Goal: Task Accomplishment & Management: Use online tool/utility

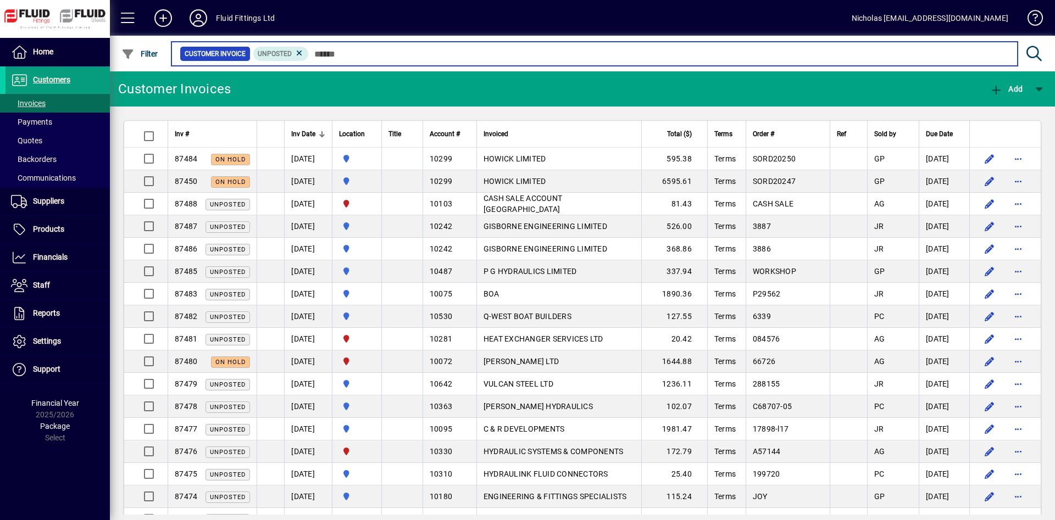
click at [355, 55] on input "text" at bounding box center [659, 53] width 700 height 15
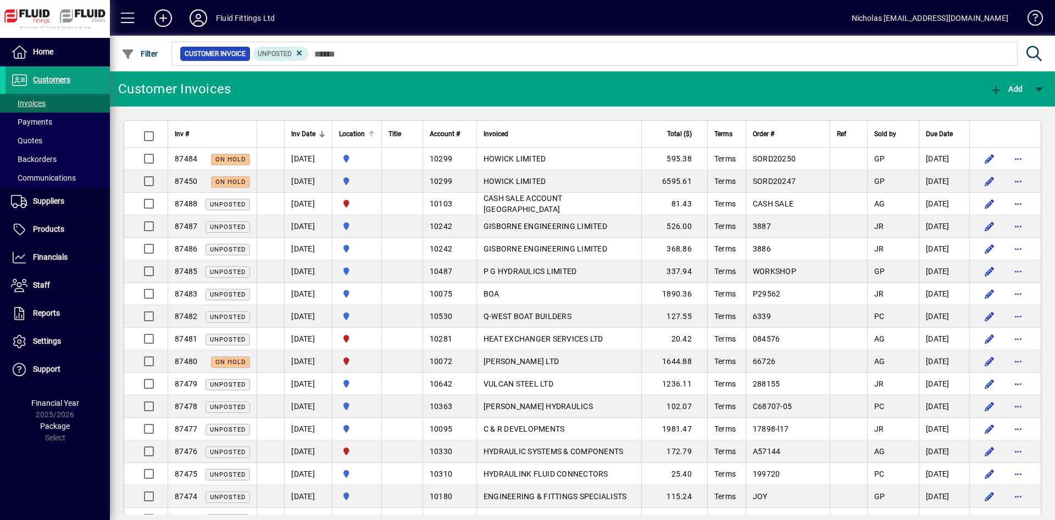
click at [375, 131] on div at bounding box center [371, 131] width 7 height 1
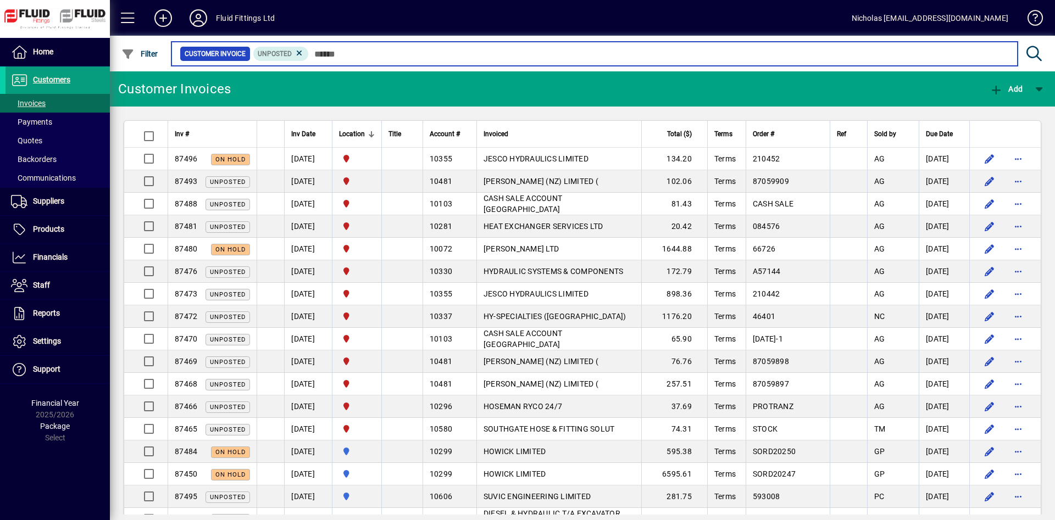
click at [446, 54] on input "text" at bounding box center [659, 53] width 700 height 15
click at [488, 49] on input "text" at bounding box center [659, 53] width 700 height 15
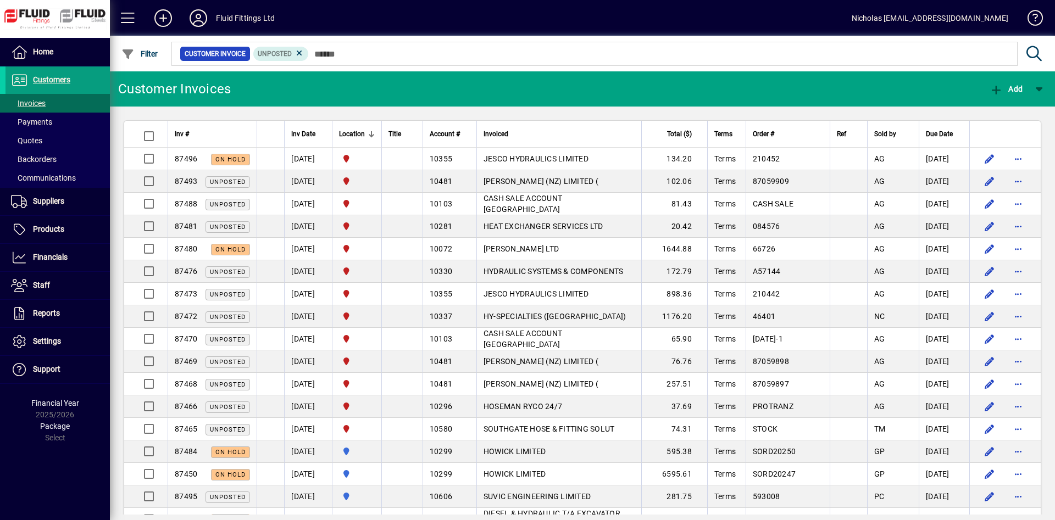
click at [488, 64] on mat-chip-set "Customer Invoice Unposted" at bounding box center [594, 53] width 845 height 23
click at [46, 118] on span "Payments" at bounding box center [31, 122] width 41 height 9
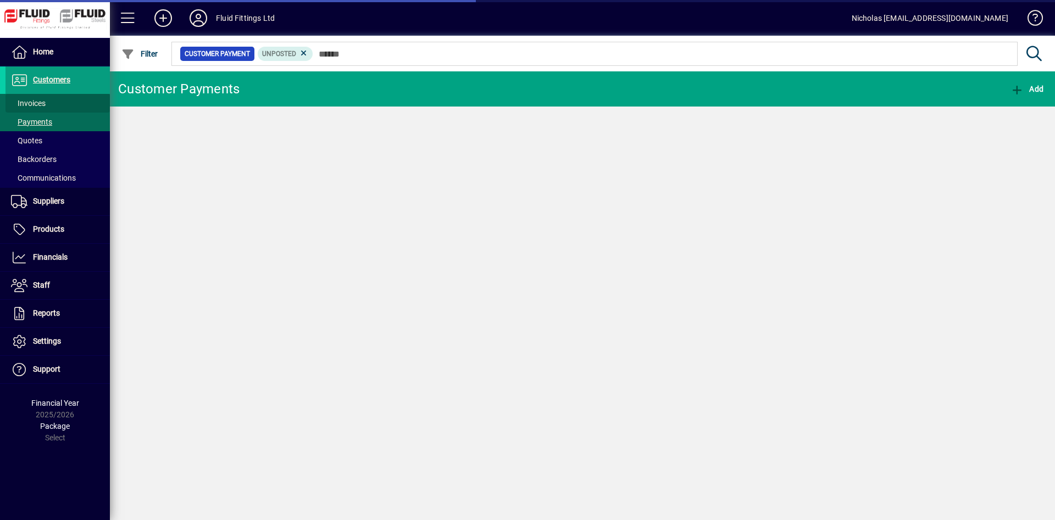
drag, startPoint x: 68, startPoint y: 97, endPoint x: 82, endPoint y: 98, distance: 13.8
click at [69, 97] on span at bounding box center [57, 103] width 104 height 26
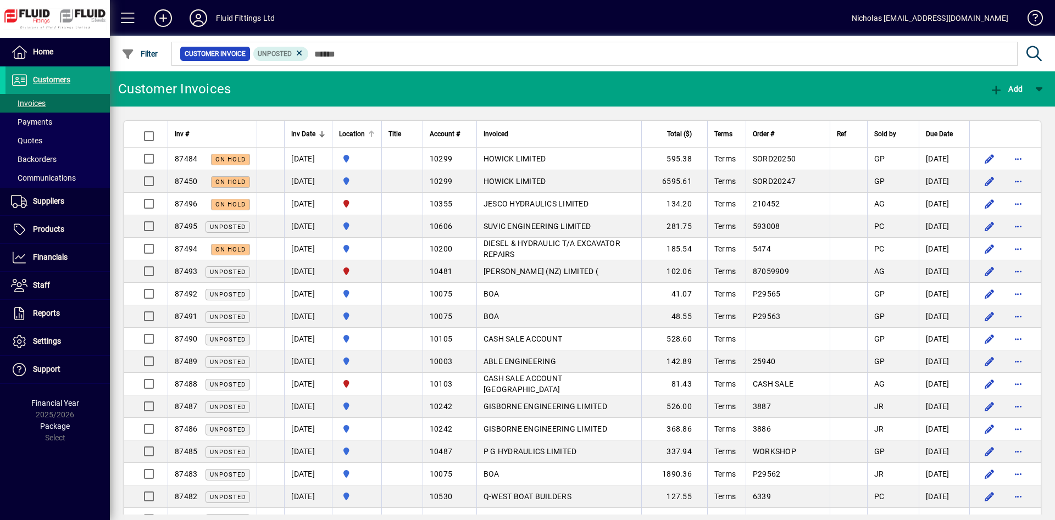
click at [375, 132] on div at bounding box center [371, 134] width 7 height 7
click at [372, 132] on div at bounding box center [370, 132] width 3 height 3
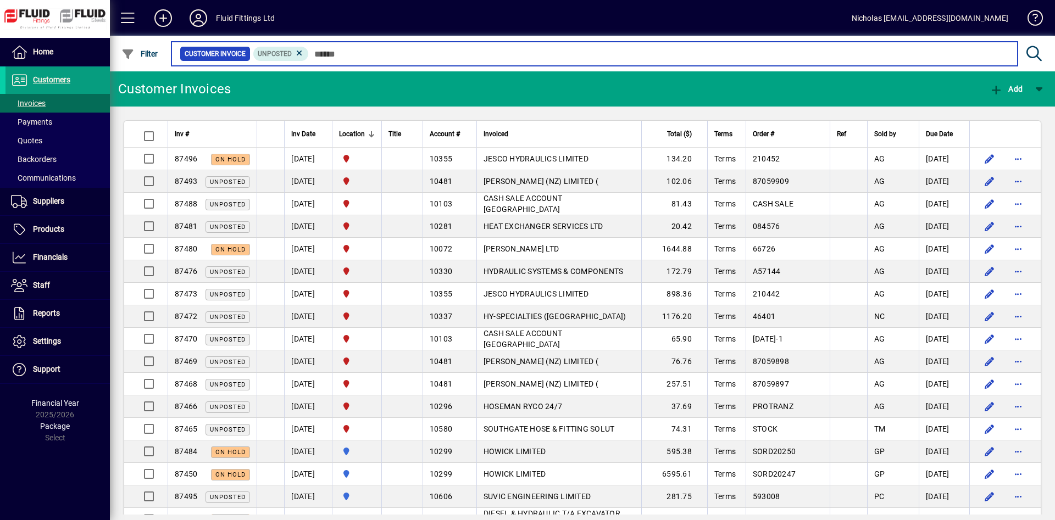
click at [499, 56] on input "text" at bounding box center [659, 53] width 700 height 15
click at [520, 54] on input "text" at bounding box center [659, 53] width 700 height 15
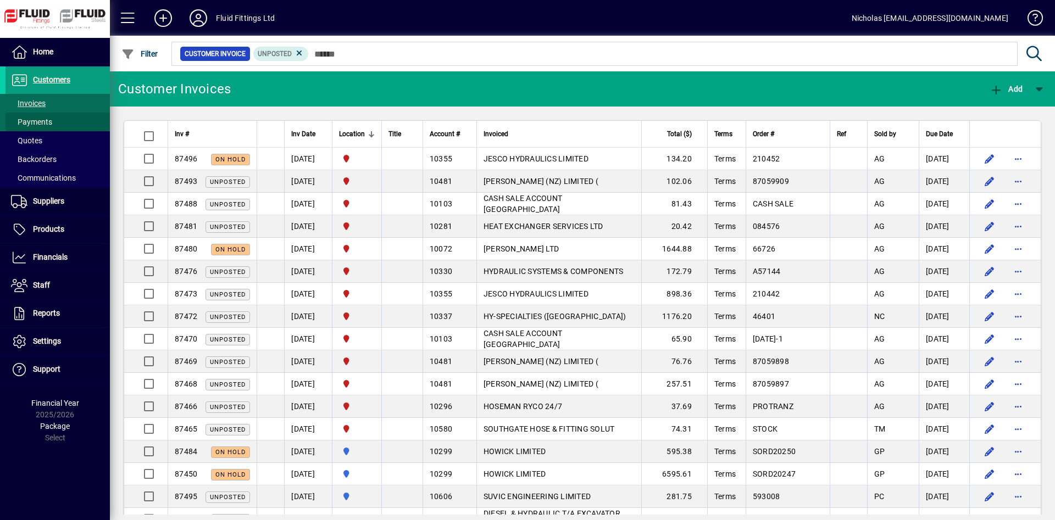
click at [63, 116] on span at bounding box center [57, 122] width 104 height 26
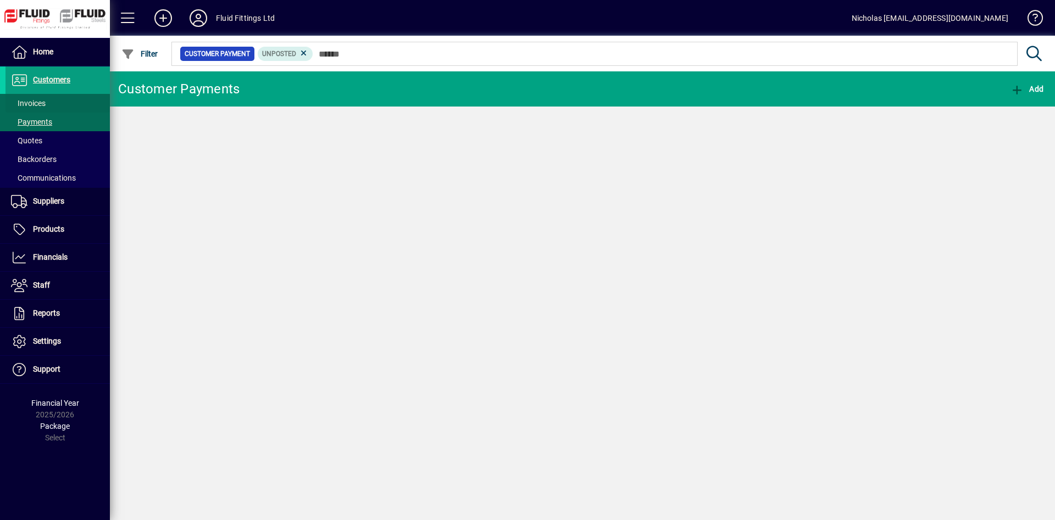
click at [69, 103] on span at bounding box center [57, 103] width 104 height 26
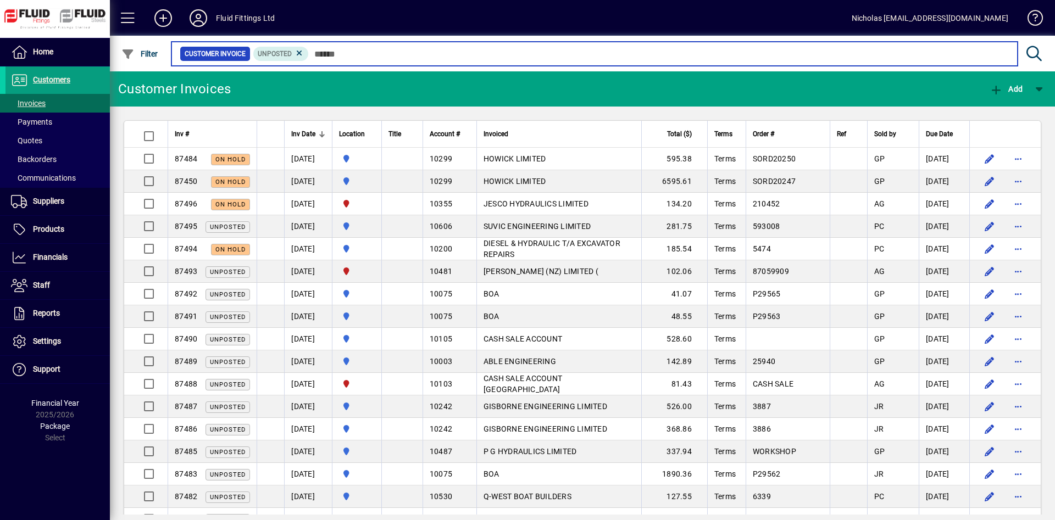
click at [442, 60] on input "text" at bounding box center [659, 53] width 700 height 15
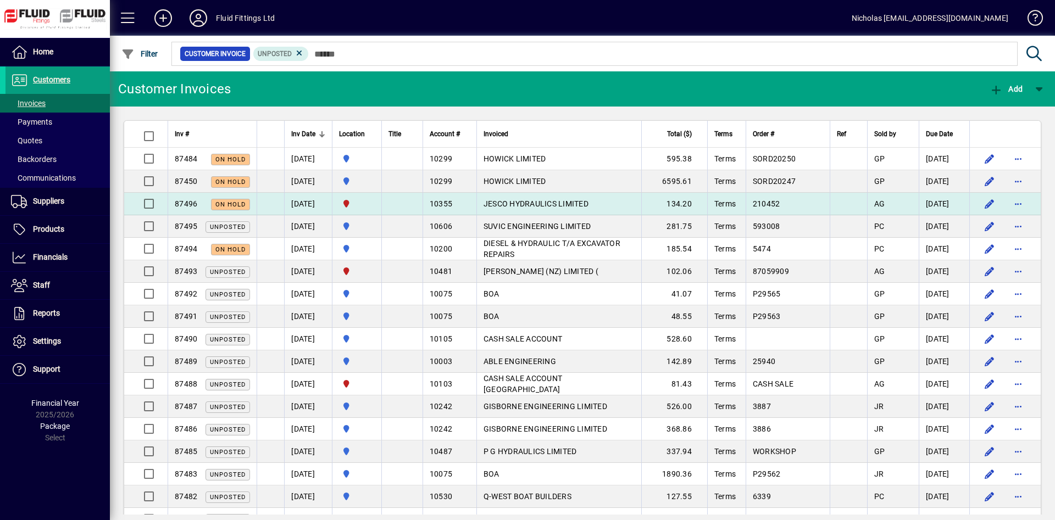
click at [611, 201] on td "JESCO HYDRAULICS LIMITED" at bounding box center [559, 204] width 165 height 23
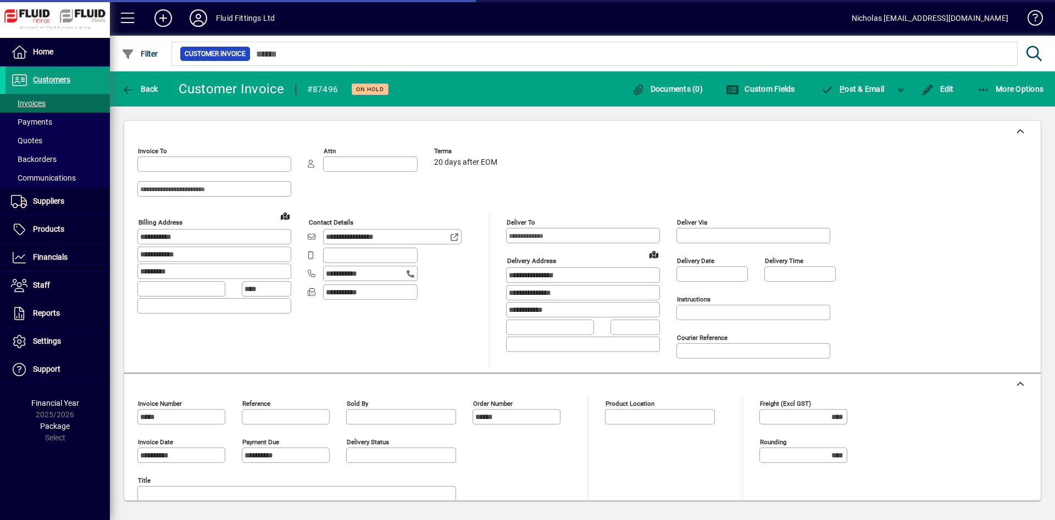
type input "**********"
type input "*********"
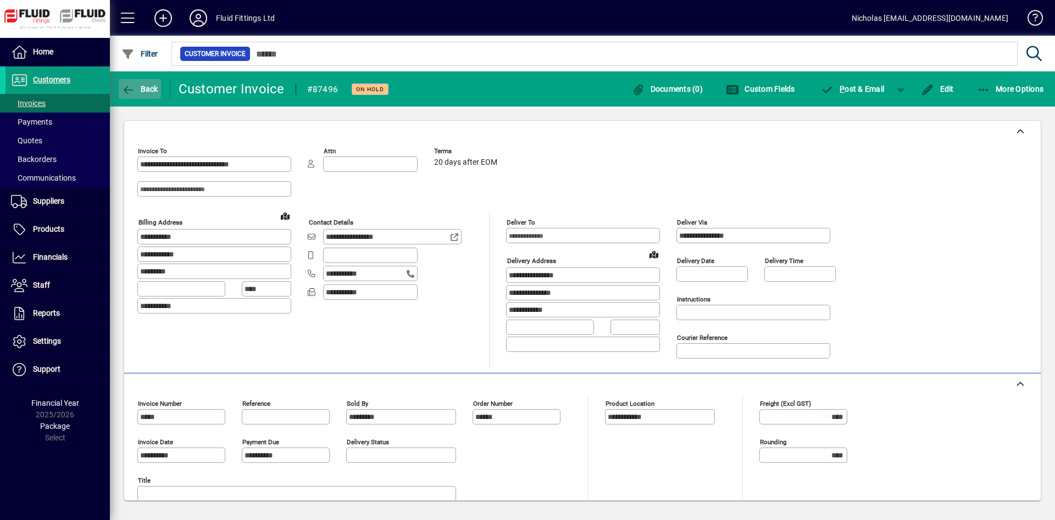
click at [158, 87] on span "Back" at bounding box center [139, 89] width 37 height 9
click at [84, 58] on span at bounding box center [57, 52] width 104 height 26
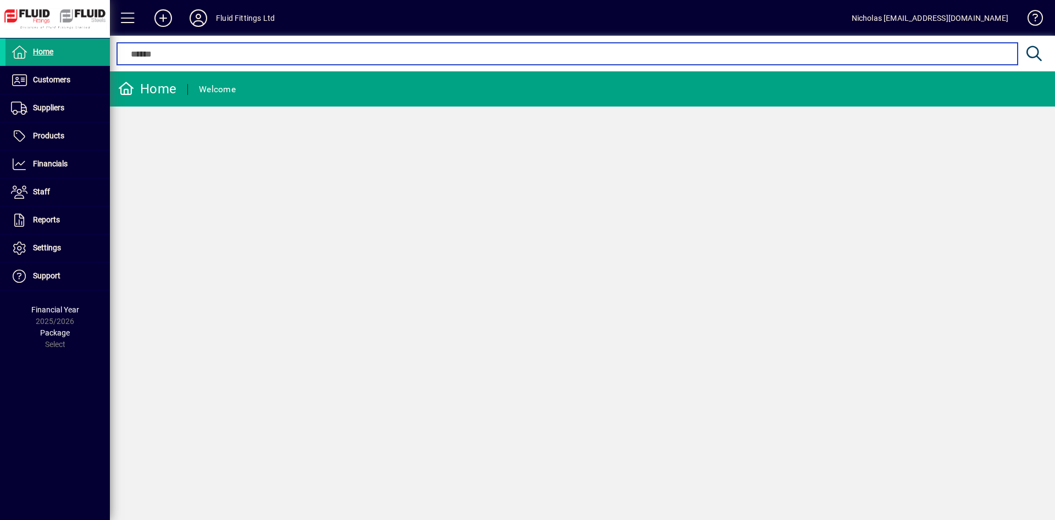
click at [395, 58] on input "text" at bounding box center [567, 53] width 884 height 13
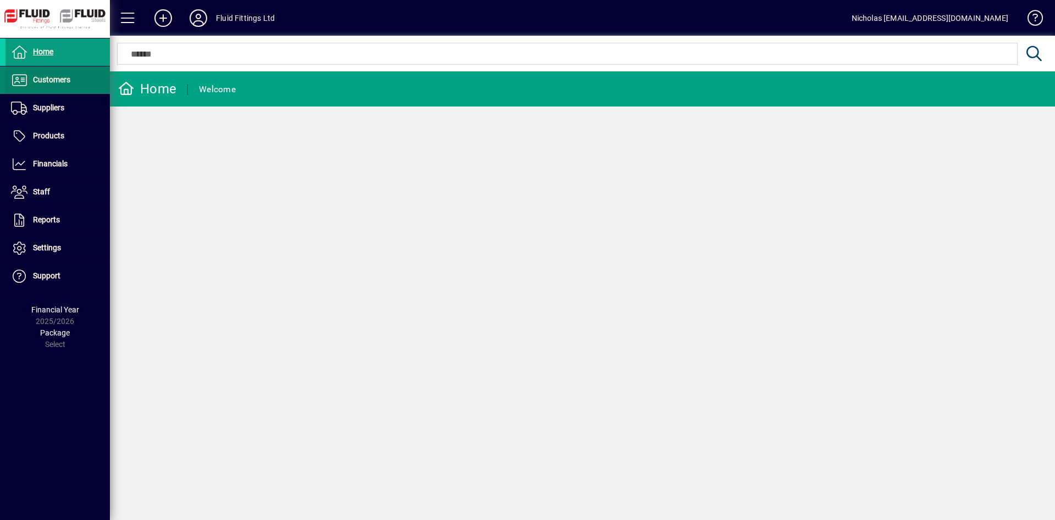
click at [86, 82] on span at bounding box center [57, 80] width 104 height 26
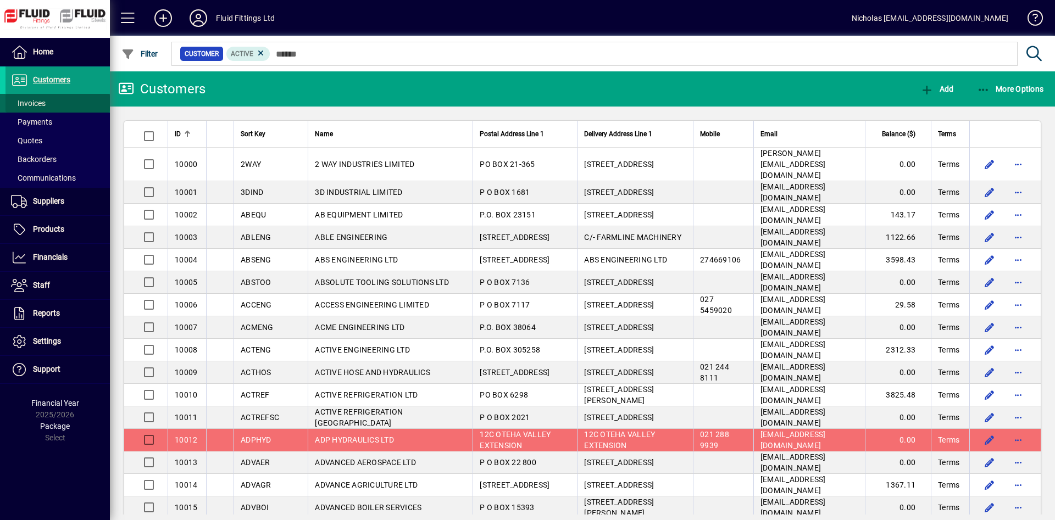
click at [72, 99] on span at bounding box center [57, 103] width 104 height 26
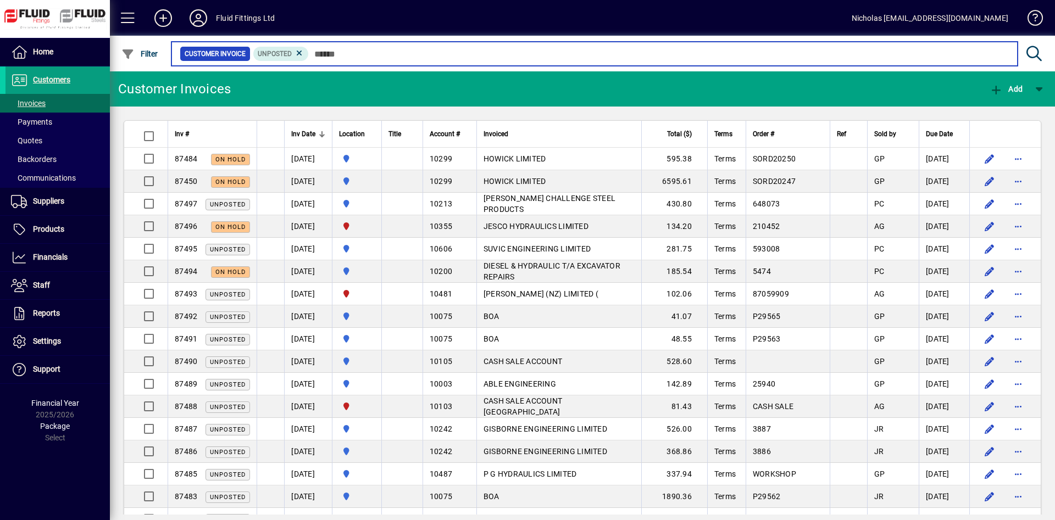
click at [429, 57] on input "text" at bounding box center [659, 53] width 700 height 15
click at [447, 55] on input "text" at bounding box center [659, 53] width 700 height 15
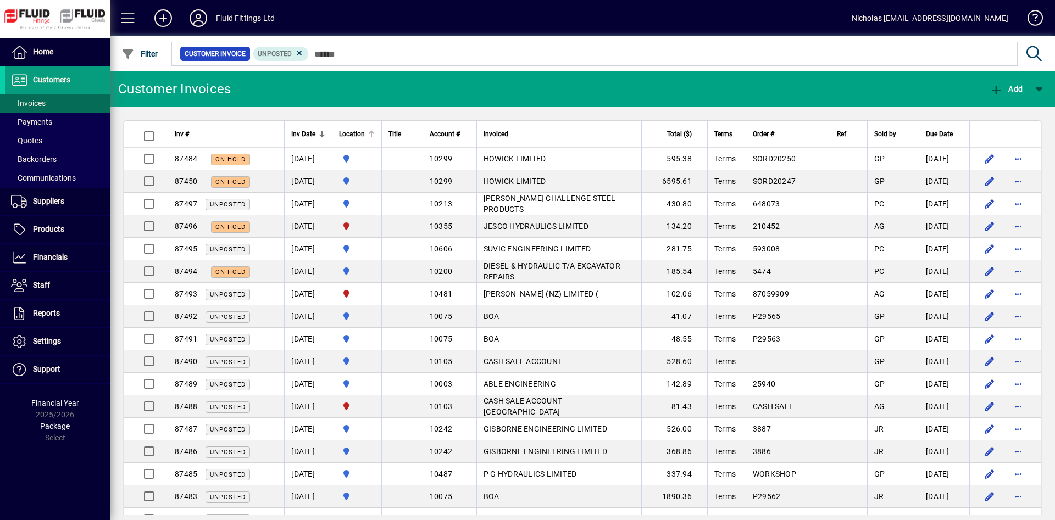
click at [375, 131] on div at bounding box center [371, 131] width 7 height 1
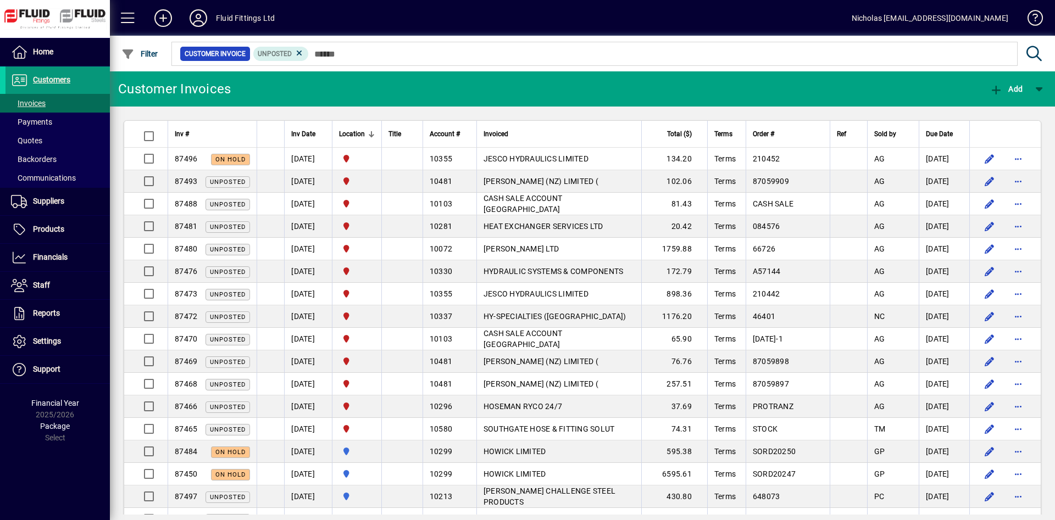
click at [98, 85] on span at bounding box center [57, 80] width 104 height 26
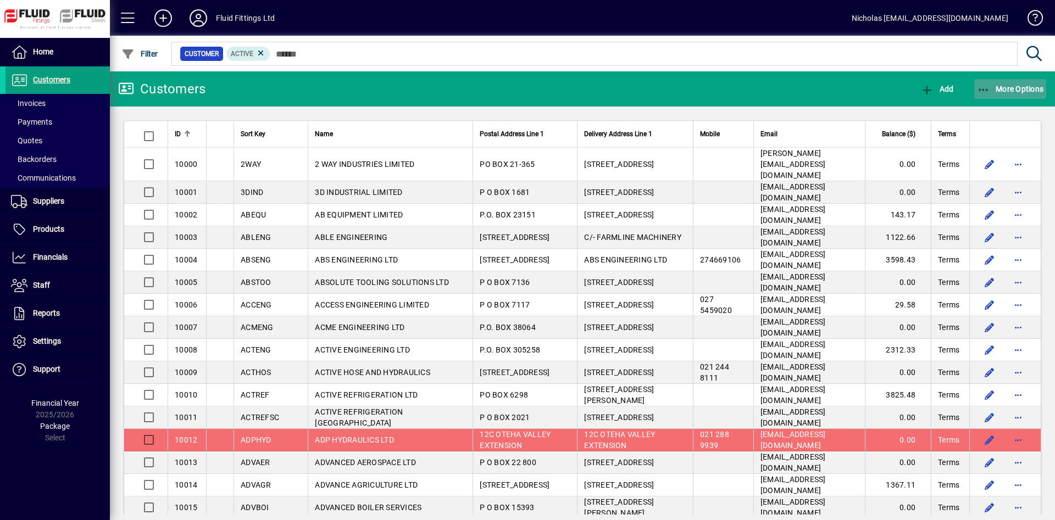
click at [1001, 97] on span "button" at bounding box center [1010, 89] width 73 height 26
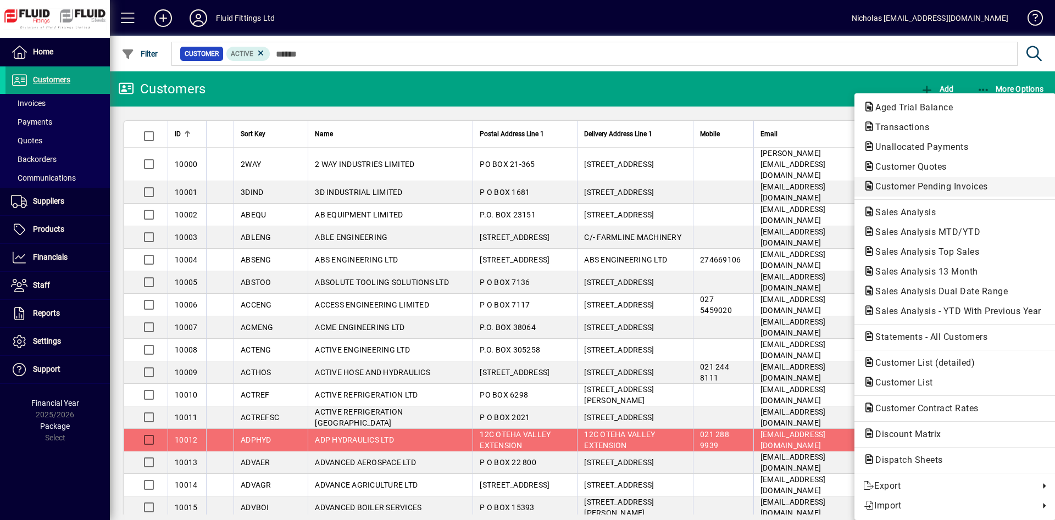
click at [950, 182] on span "Customer Pending Invoices" at bounding box center [928, 186] width 130 height 10
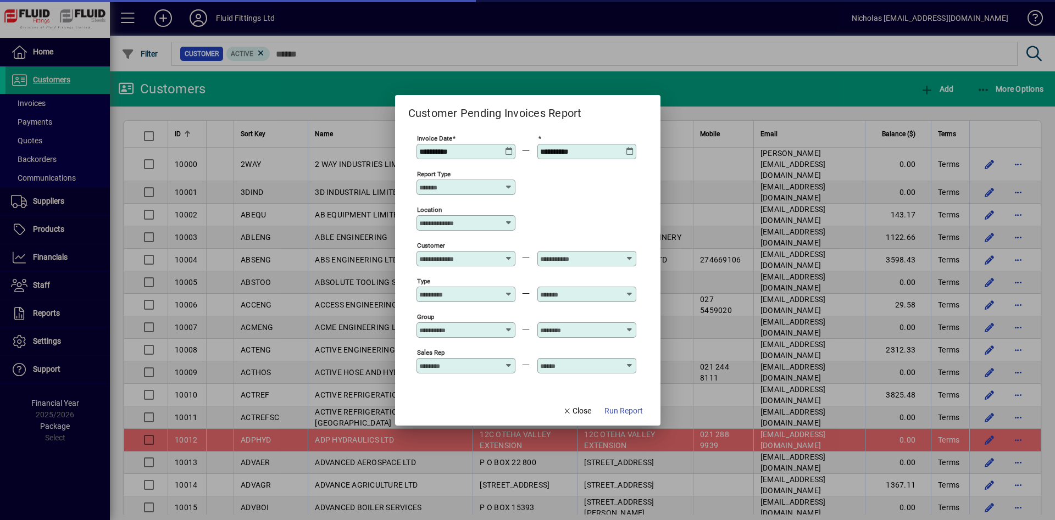
click at [464, 217] on div "Location" at bounding box center [466, 222] width 99 height 15
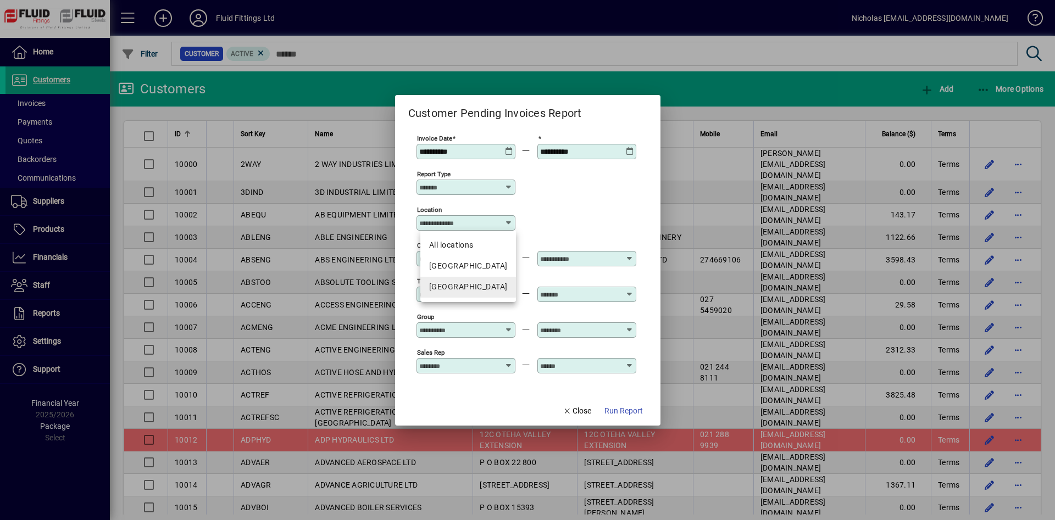
click at [462, 289] on div "[GEOGRAPHIC_DATA]" at bounding box center [468, 287] width 78 height 12
type input "**********"
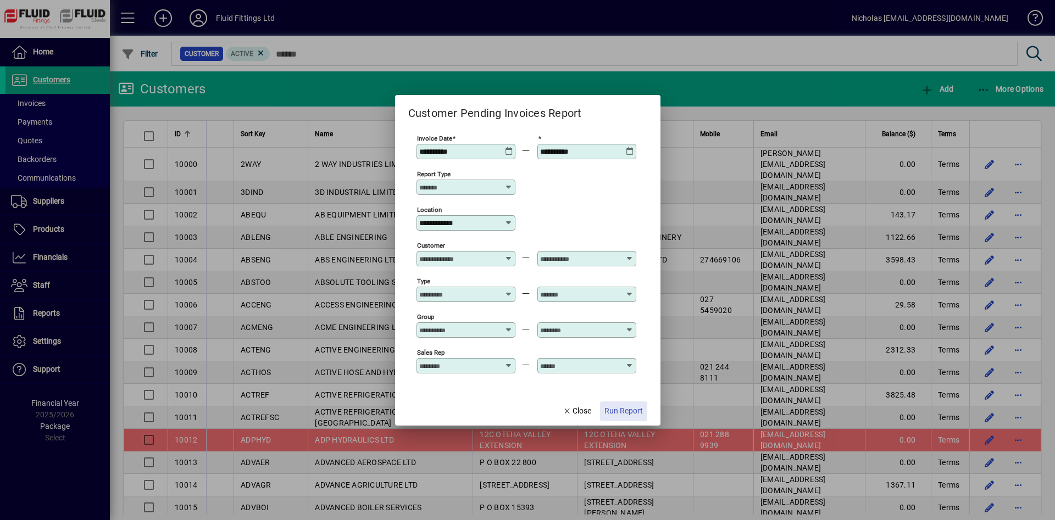
click at [622, 409] on span "Run Report" at bounding box center [624, 412] width 38 height 12
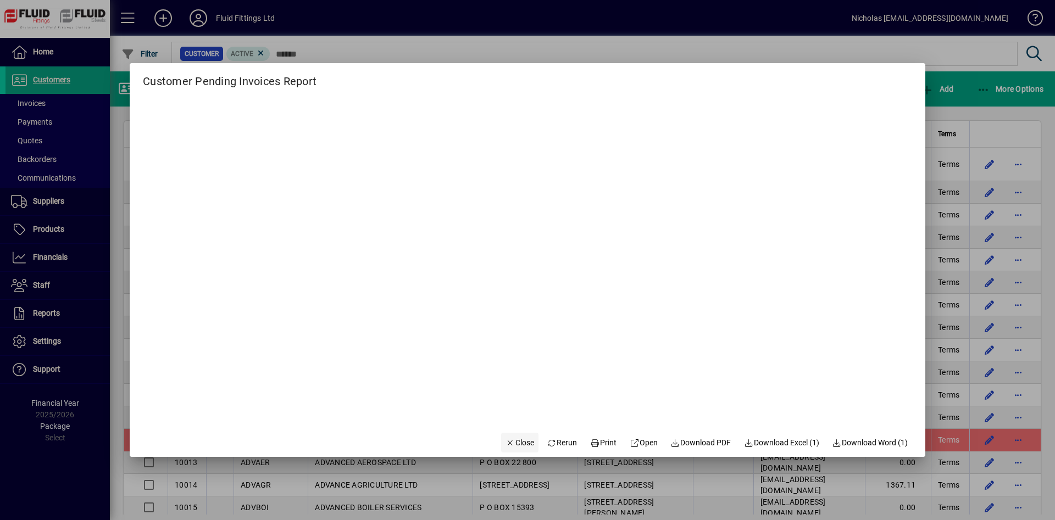
click at [513, 439] on span "Close" at bounding box center [520, 444] width 29 height 12
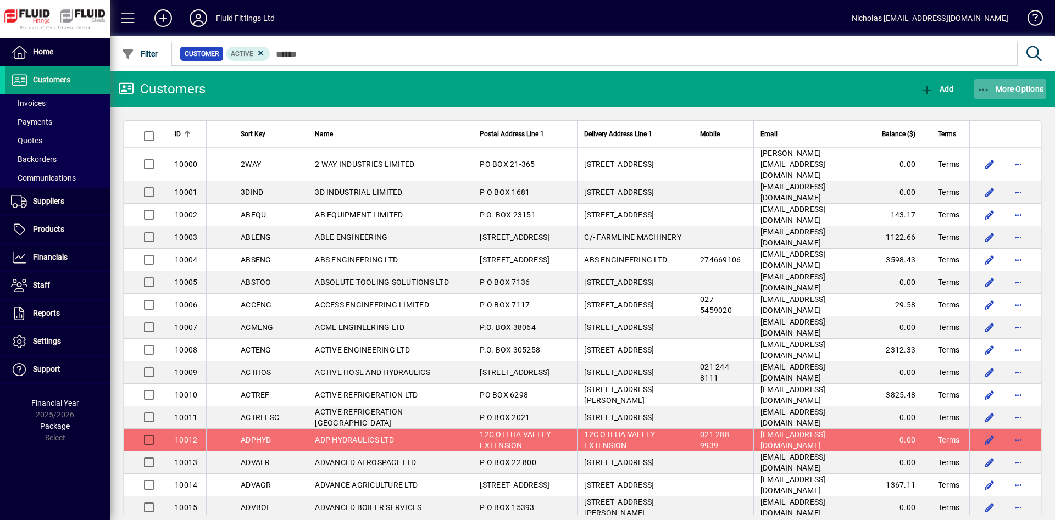
click at [1000, 85] on span "More Options" at bounding box center [1010, 89] width 67 height 9
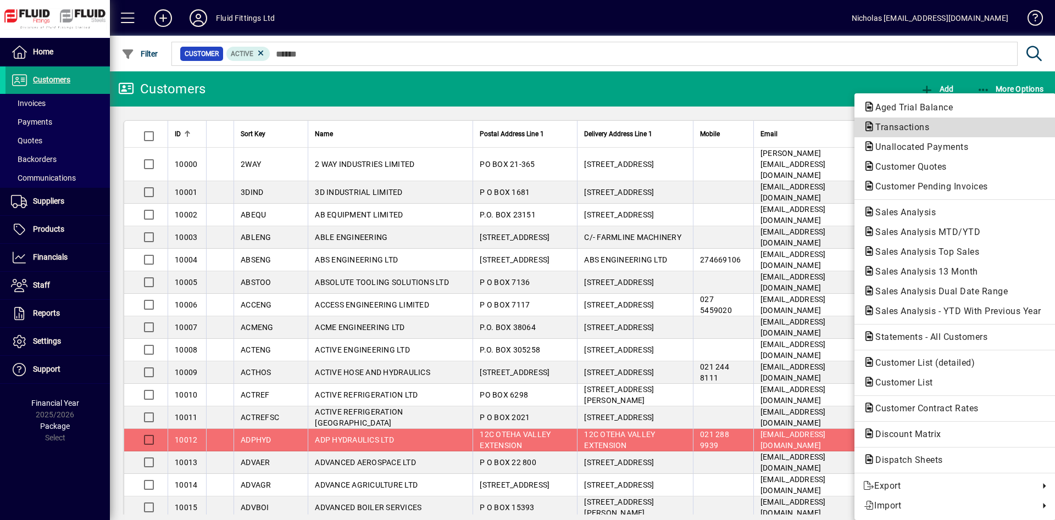
click at [943, 132] on span "Transactions" at bounding box center [955, 127] width 184 height 13
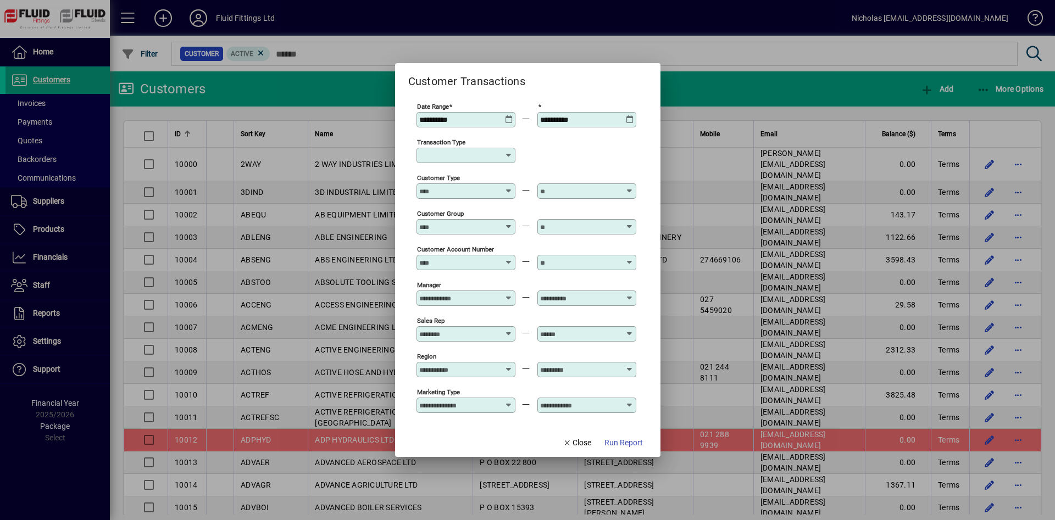
click at [463, 158] on input "Transaction Type" at bounding box center [461, 155] width 85 height 9
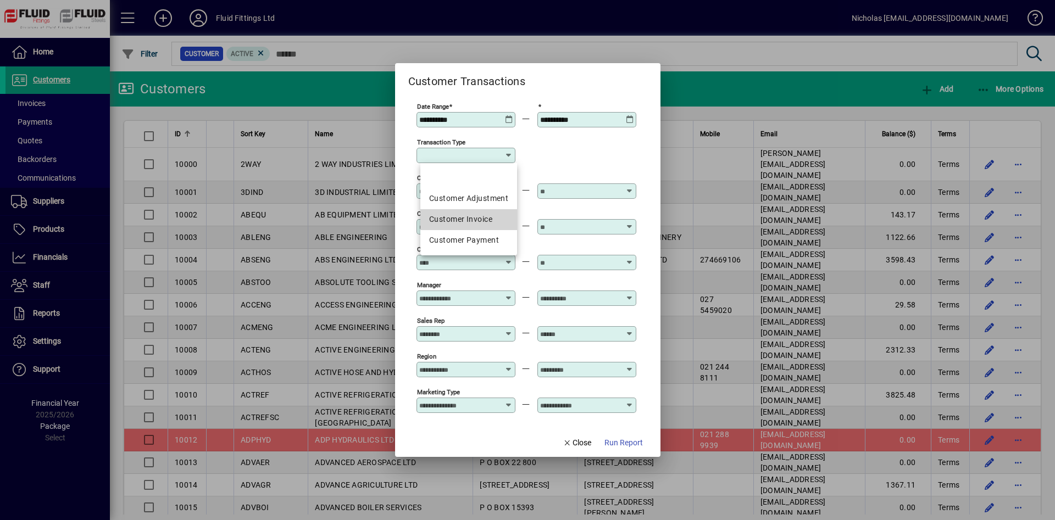
click at [483, 215] on div "Customer Invoice" at bounding box center [468, 220] width 79 height 12
type input "**********"
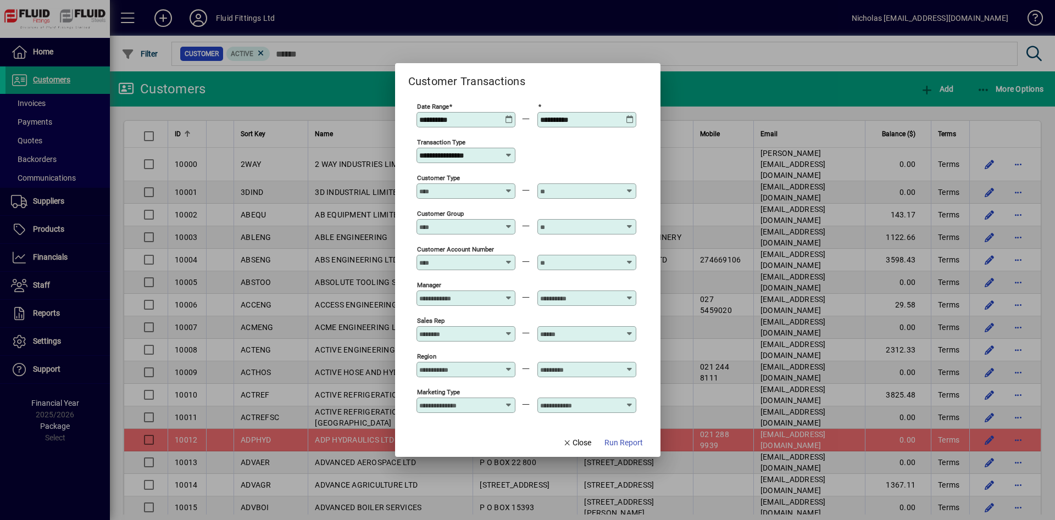
scroll to position [80, 0]
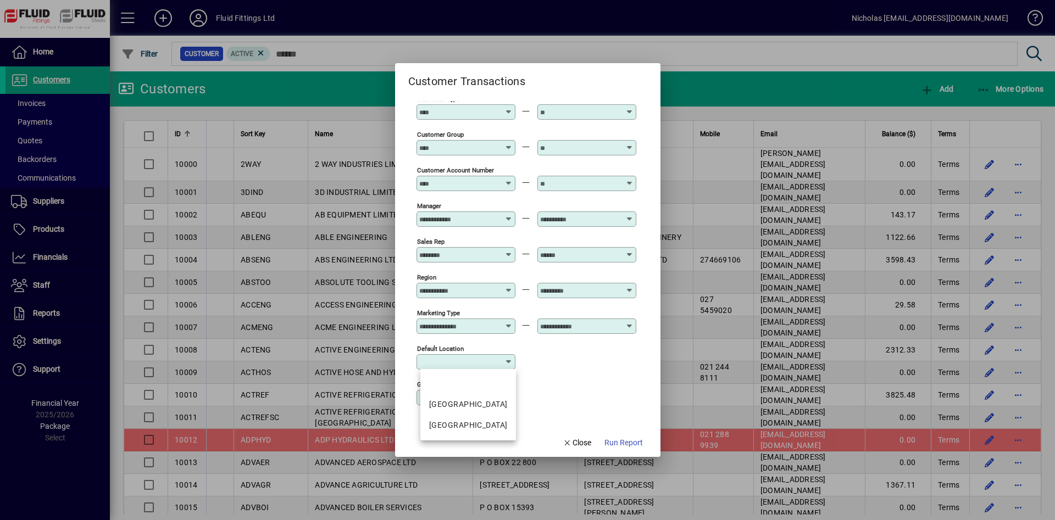
click at [458, 363] on input "Default Location" at bounding box center [461, 362] width 85 height 9
click at [475, 418] on mat-option "[GEOGRAPHIC_DATA]" at bounding box center [468, 426] width 96 height 21
type input "**********"
click at [611, 446] on span "Run Report" at bounding box center [624, 444] width 38 height 12
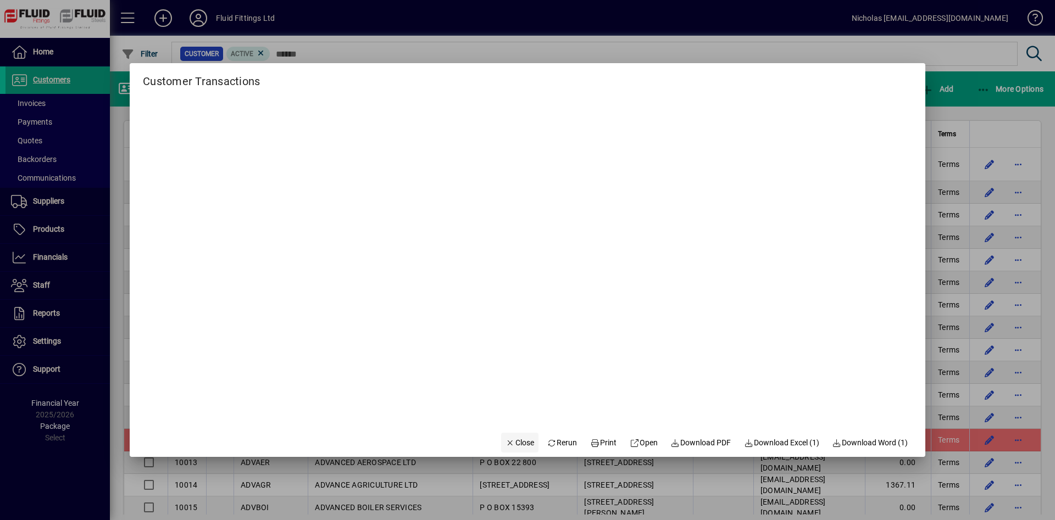
click at [506, 441] on icon "button" at bounding box center [511, 444] width 10 height 8
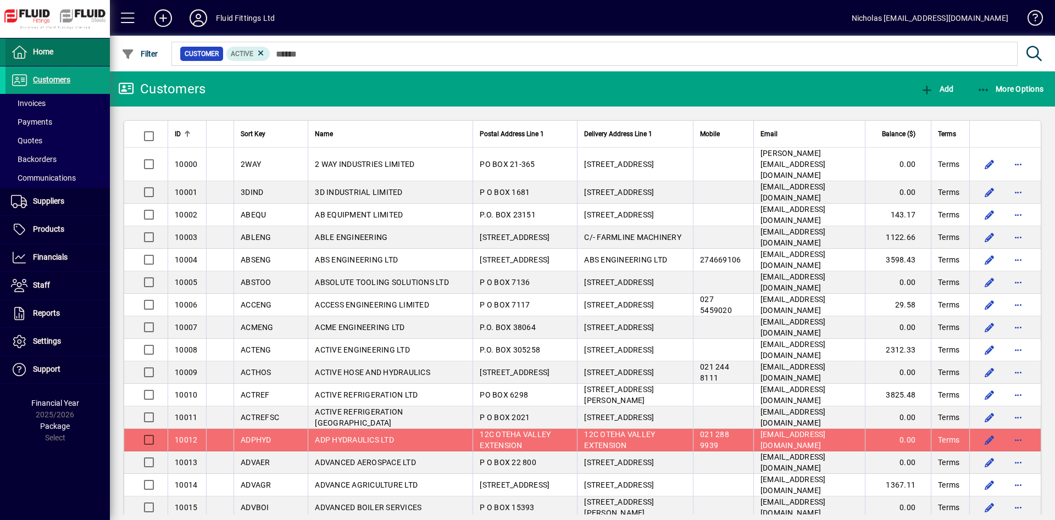
click at [58, 64] on span at bounding box center [57, 52] width 104 height 26
